Goal: Task Accomplishment & Management: Use online tool/utility

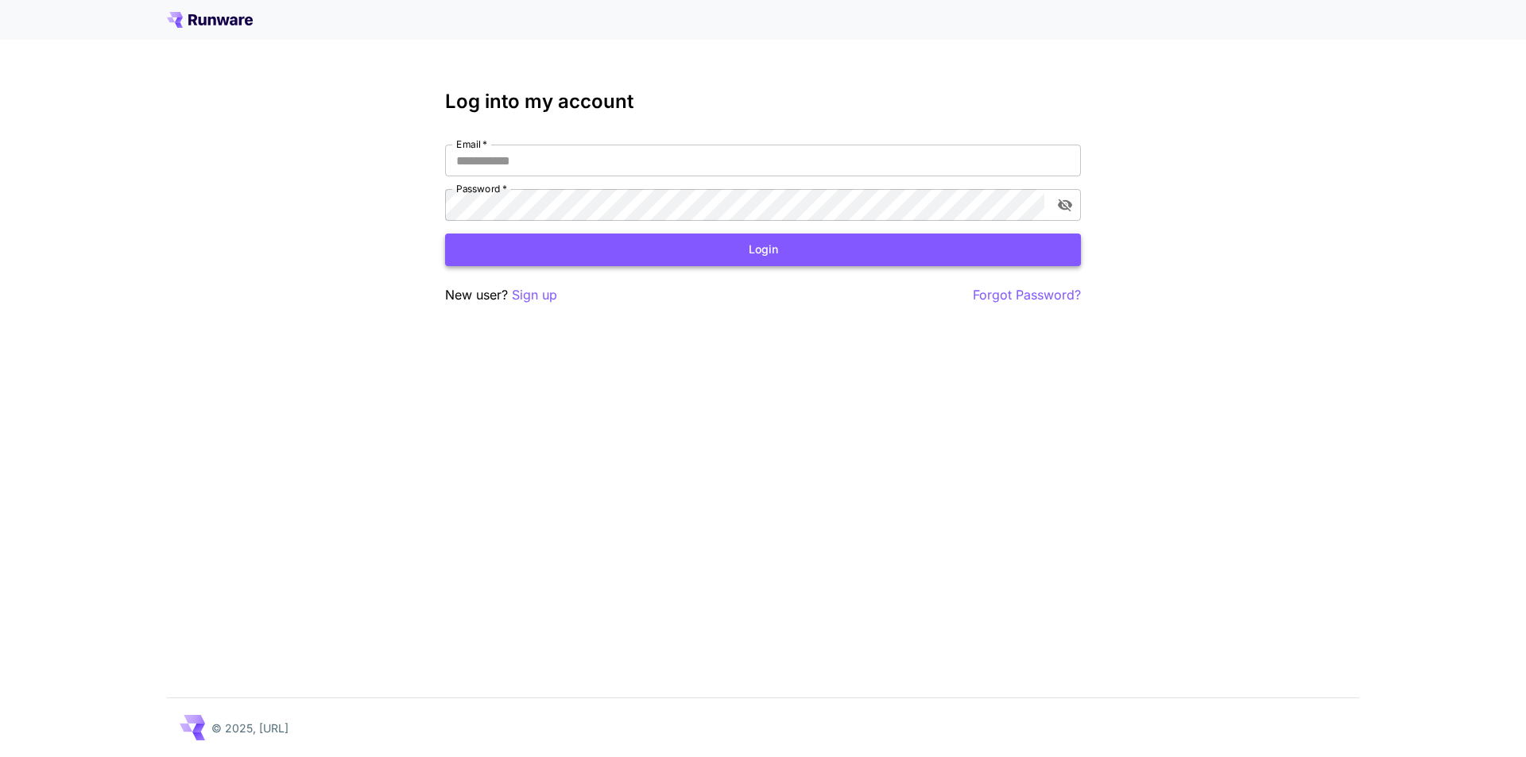
type input "**********"
click at [570, 234] on button "Login" at bounding box center [763, 250] width 636 height 33
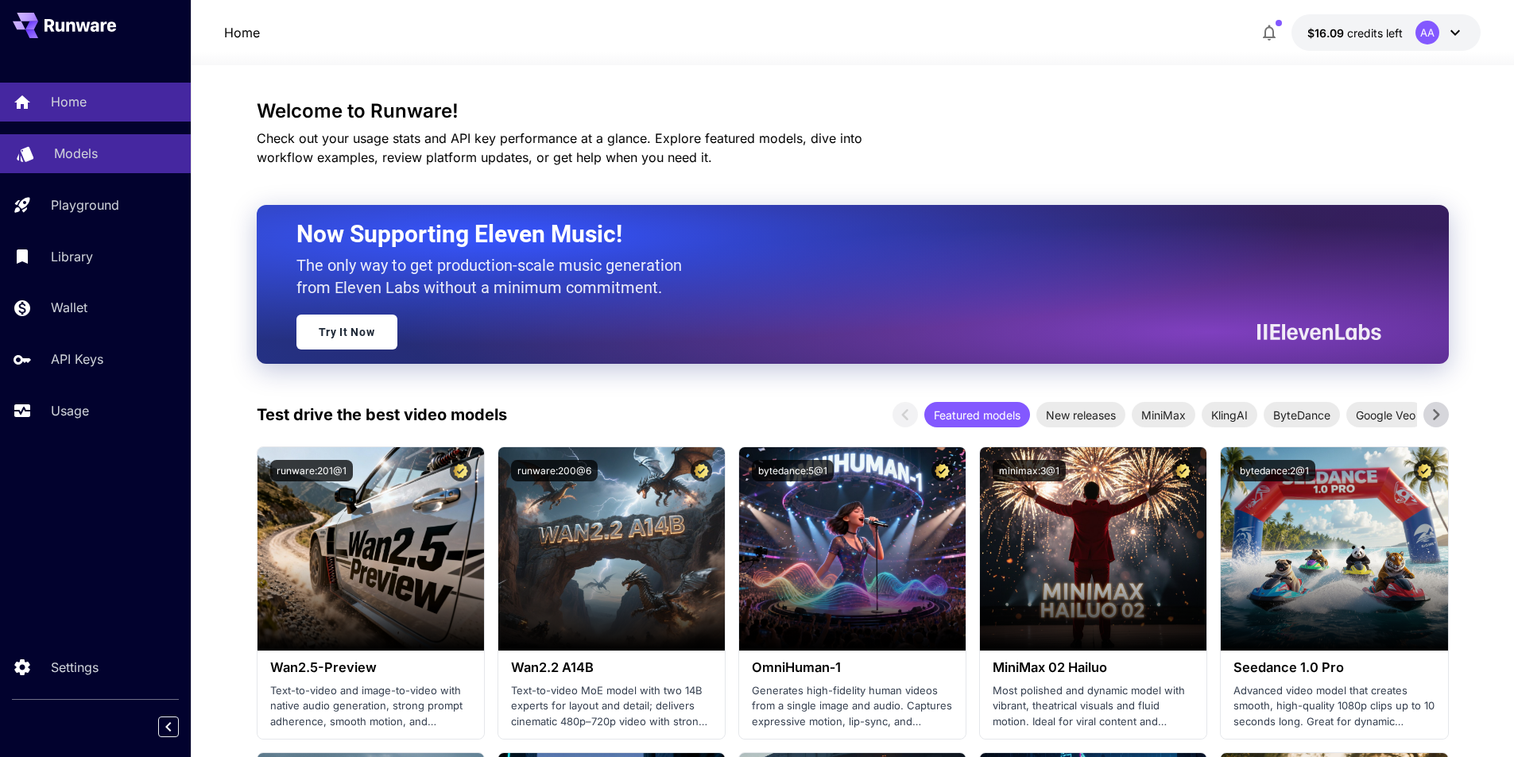
click at [86, 149] on p "Models" at bounding box center [76, 153] width 44 height 19
